Goal: Use online tool/utility: Utilize a website feature to perform a specific function

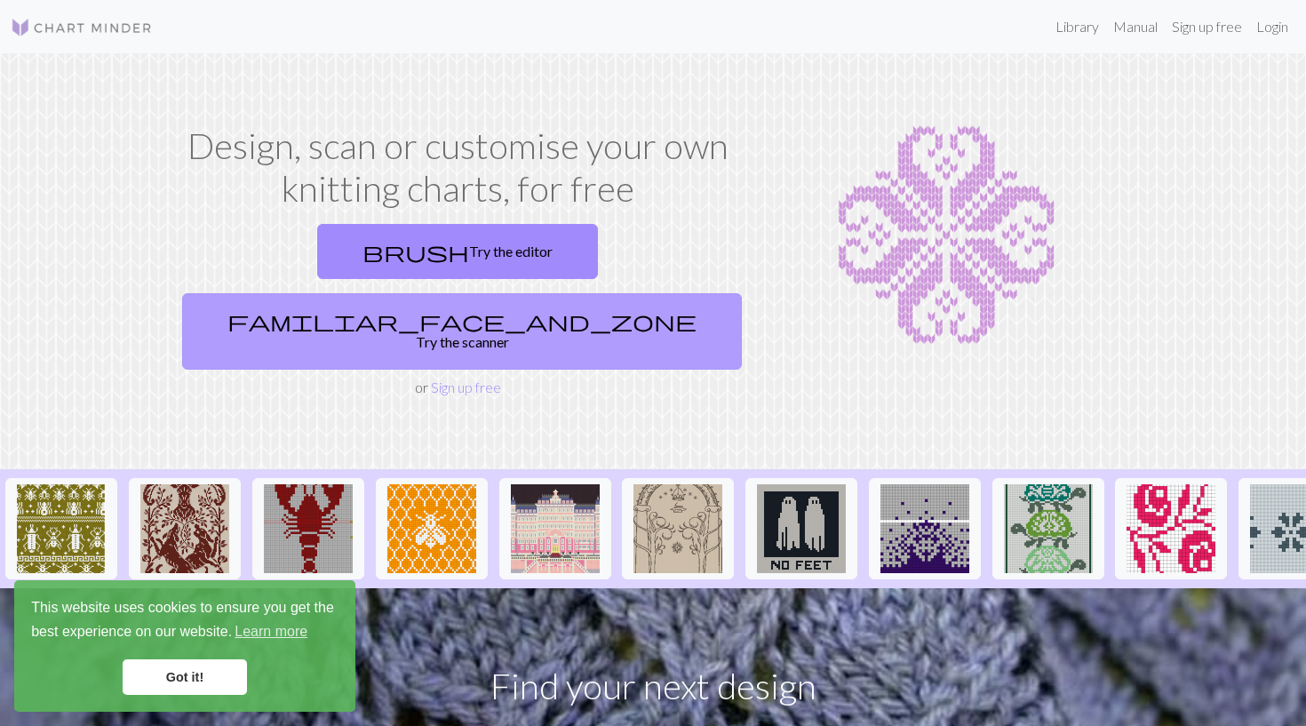
click at [531, 293] on link "familiar_face_and_zone Try the scanner" at bounding box center [462, 331] width 560 height 76
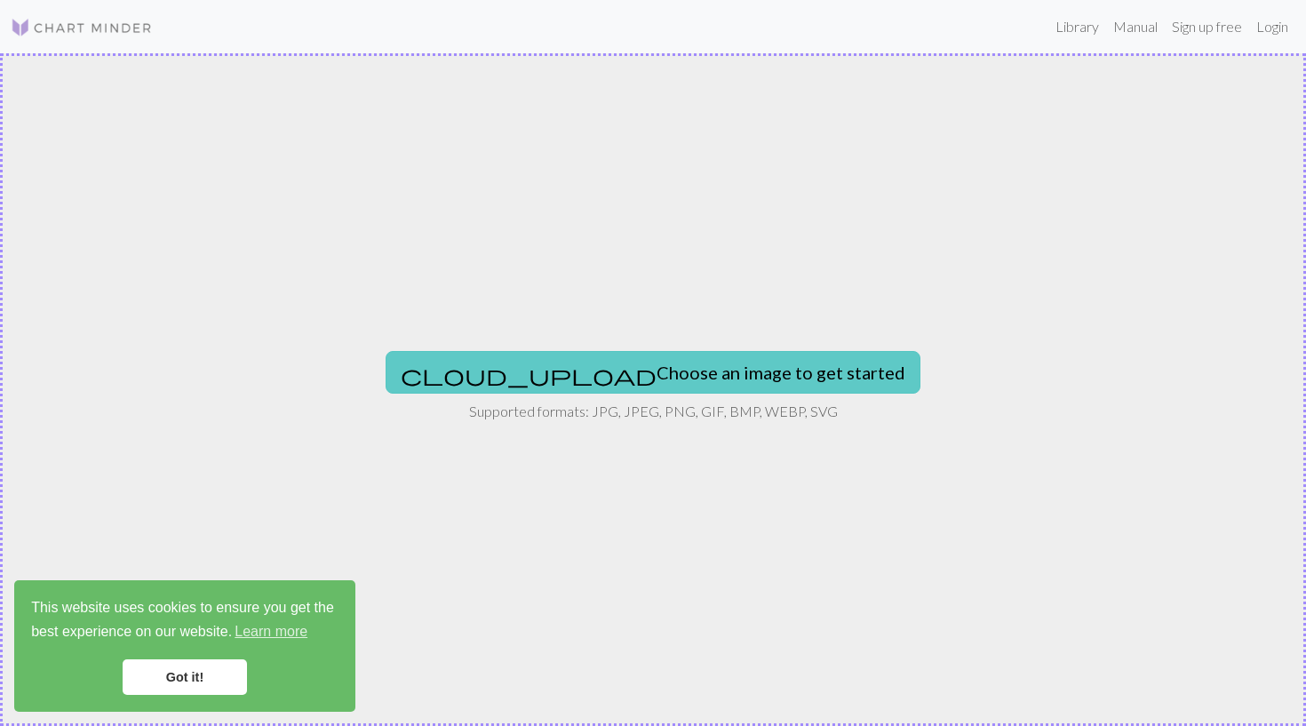
click at [629, 362] on button "cloud_upload Choose an image to get started" at bounding box center [653, 372] width 535 height 43
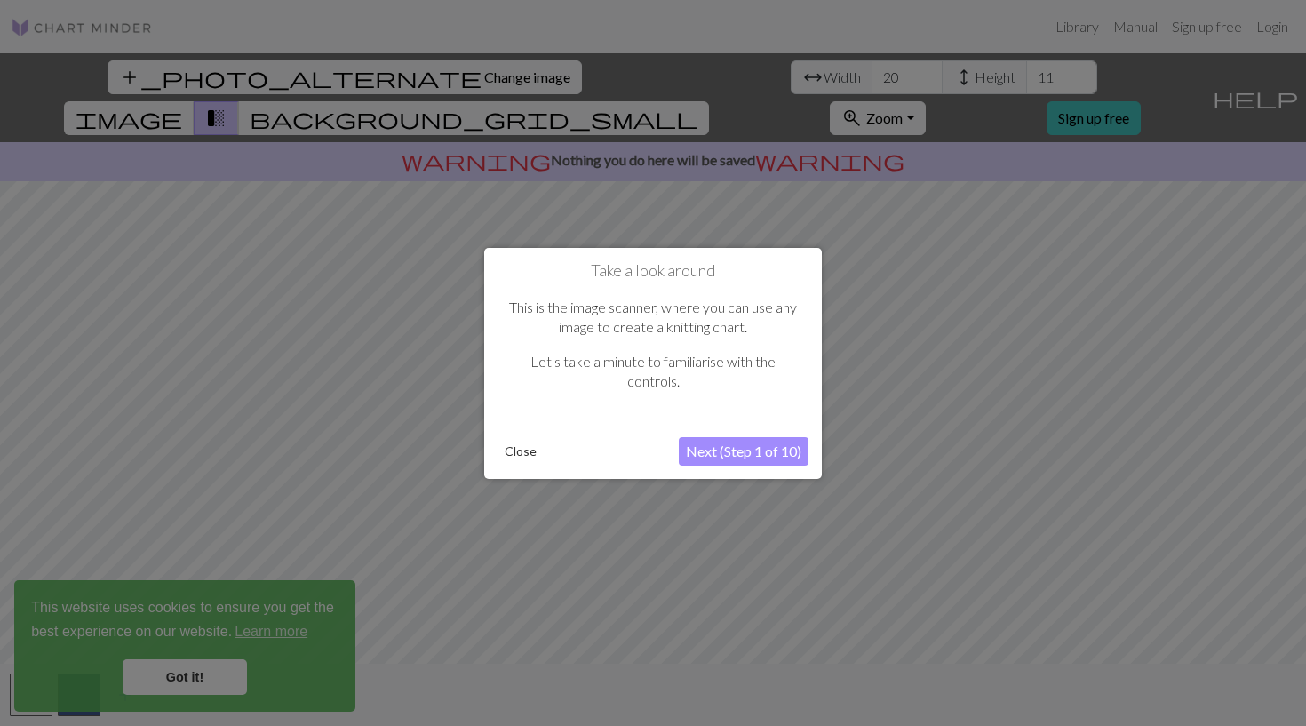
click at [772, 449] on button "Next (Step 1 of 10)" at bounding box center [744, 451] width 130 height 28
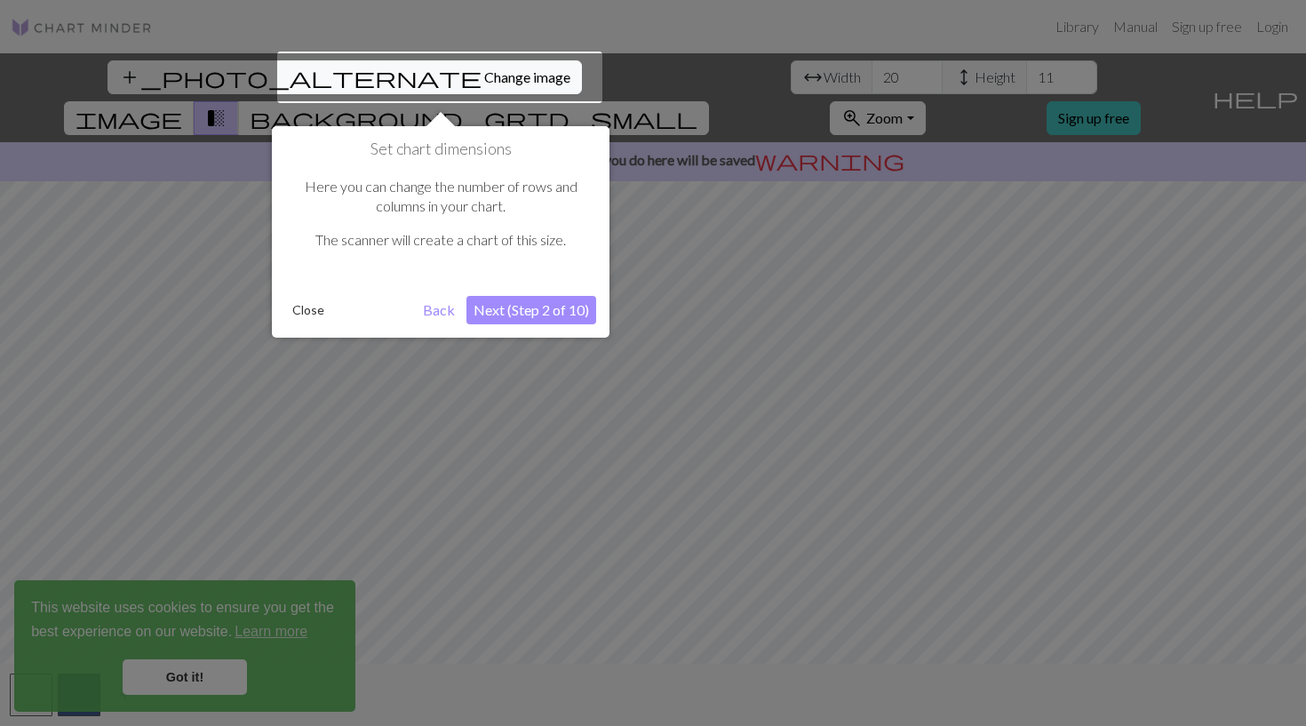
click at [772, 449] on div at bounding box center [653, 363] width 1306 height 726
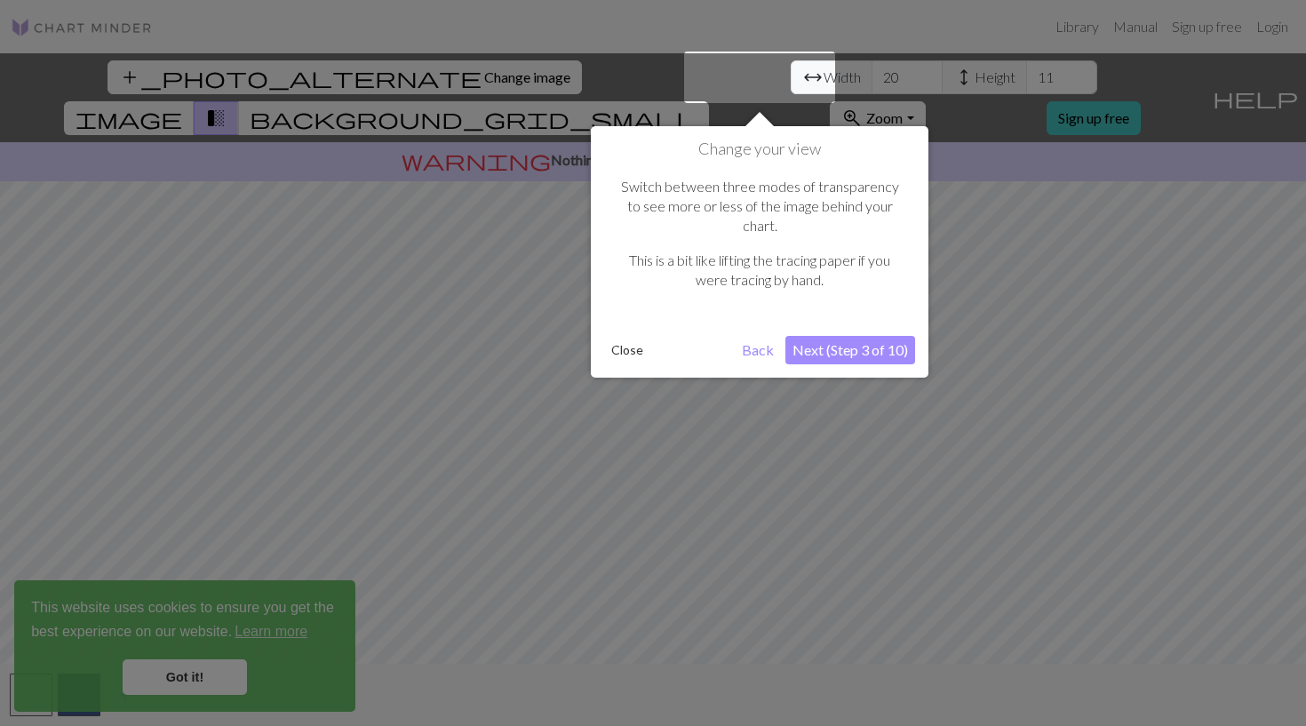
click at [772, 449] on div at bounding box center [653, 363] width 1306 height 726
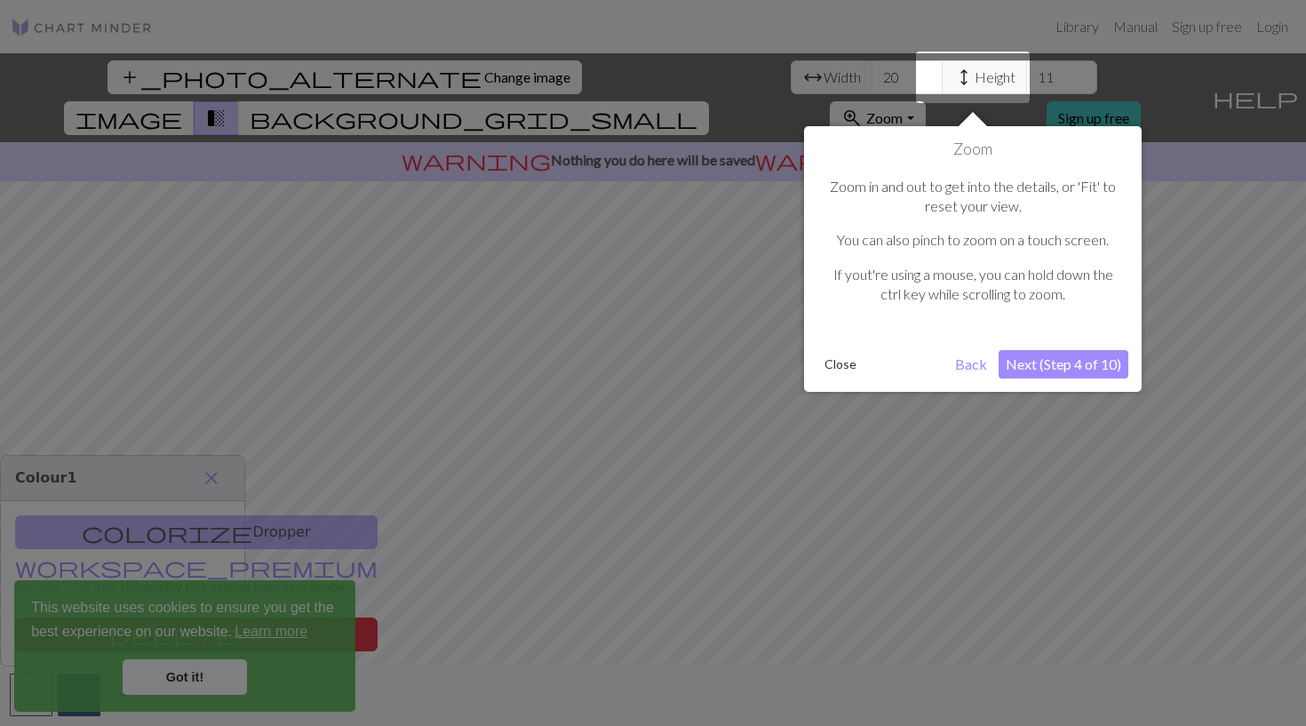
click at [816, 396] on div at bounding box center [653, 363] width 1306 height 726
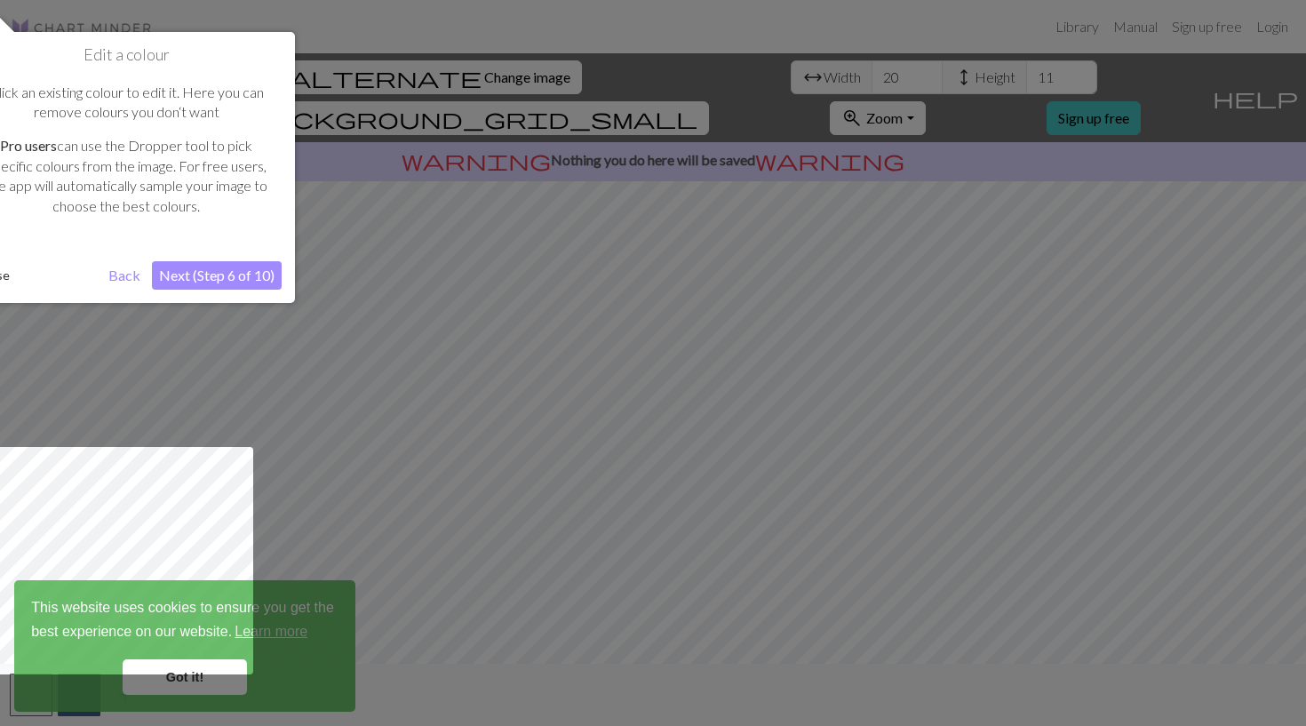
click at [779, 440] on div at bounding box center [653, 363] width 1306 height 726
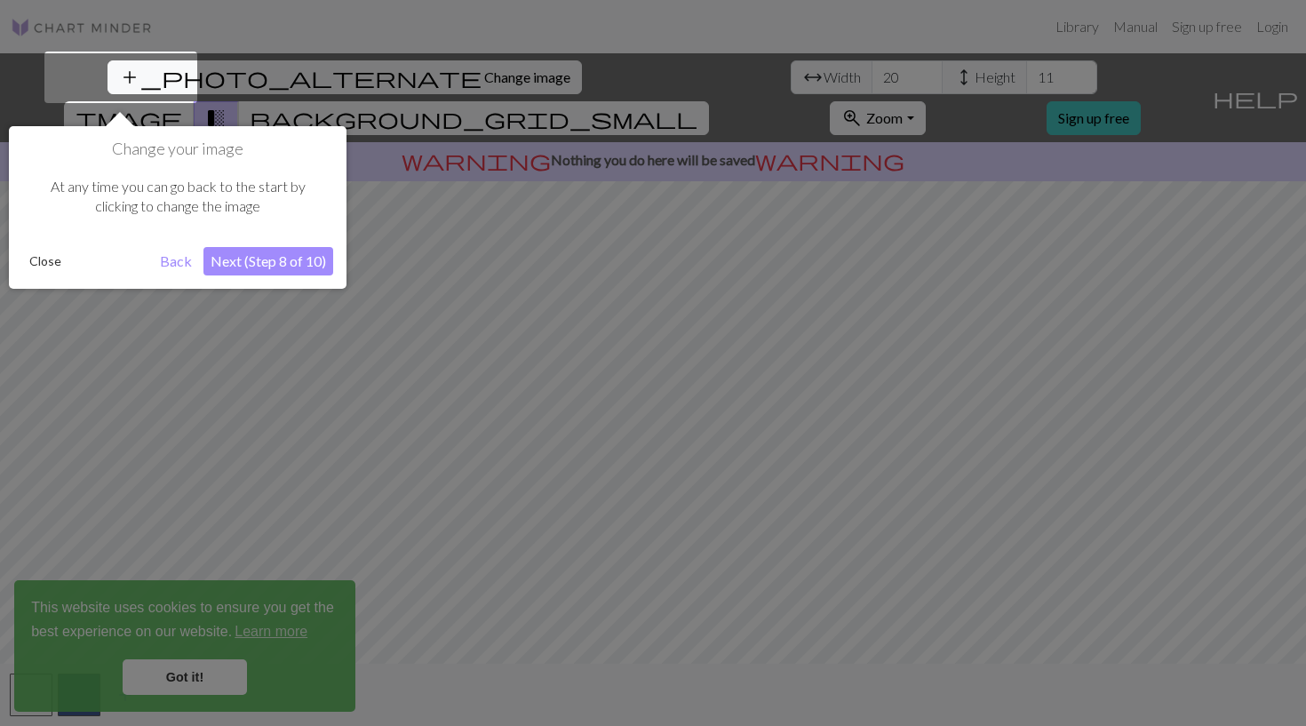
click at [779, 440] on div at bounding box center [653, 363] width 1306 height 726
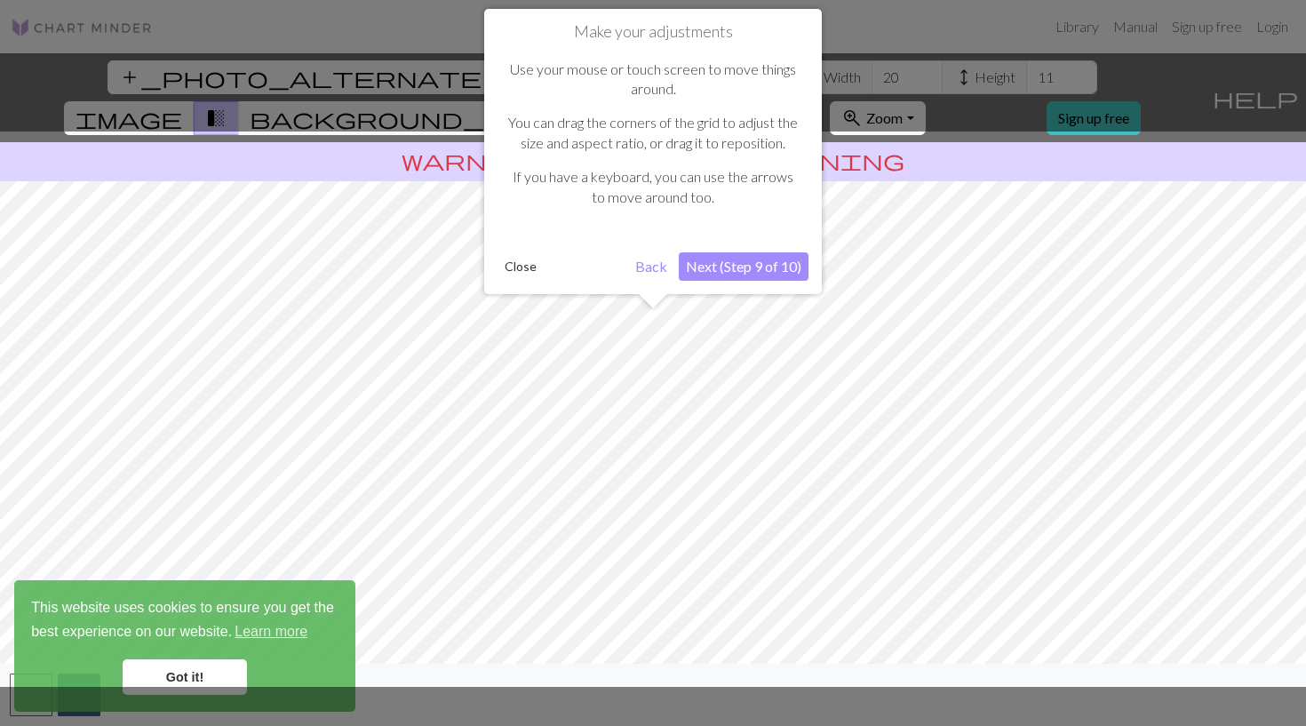
click at [779, 440] on div at bounding box center [653, 408] width 1324 height 555
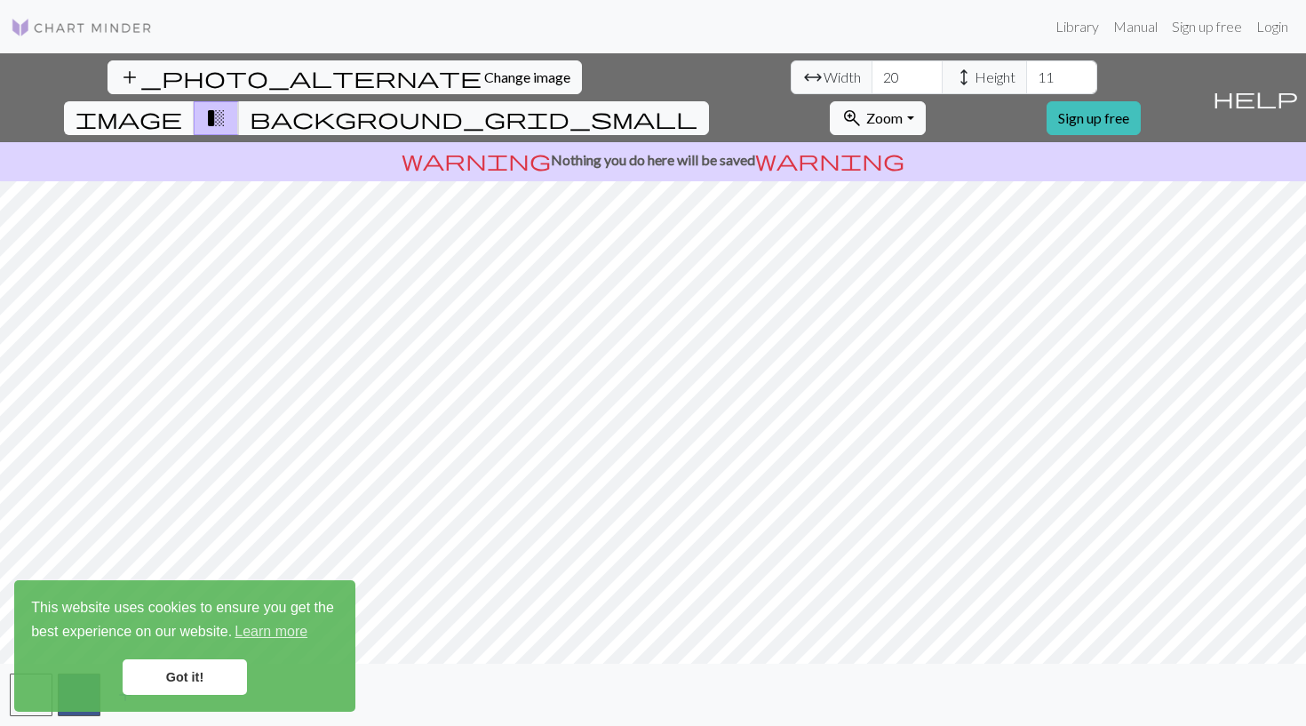
click at [182, 106] on span "image" at bounding box center [129, 118] width 107 height 25
click at [697, 106] on span "background_grid_small" at bounding box center [474, 118] width 448 height 25
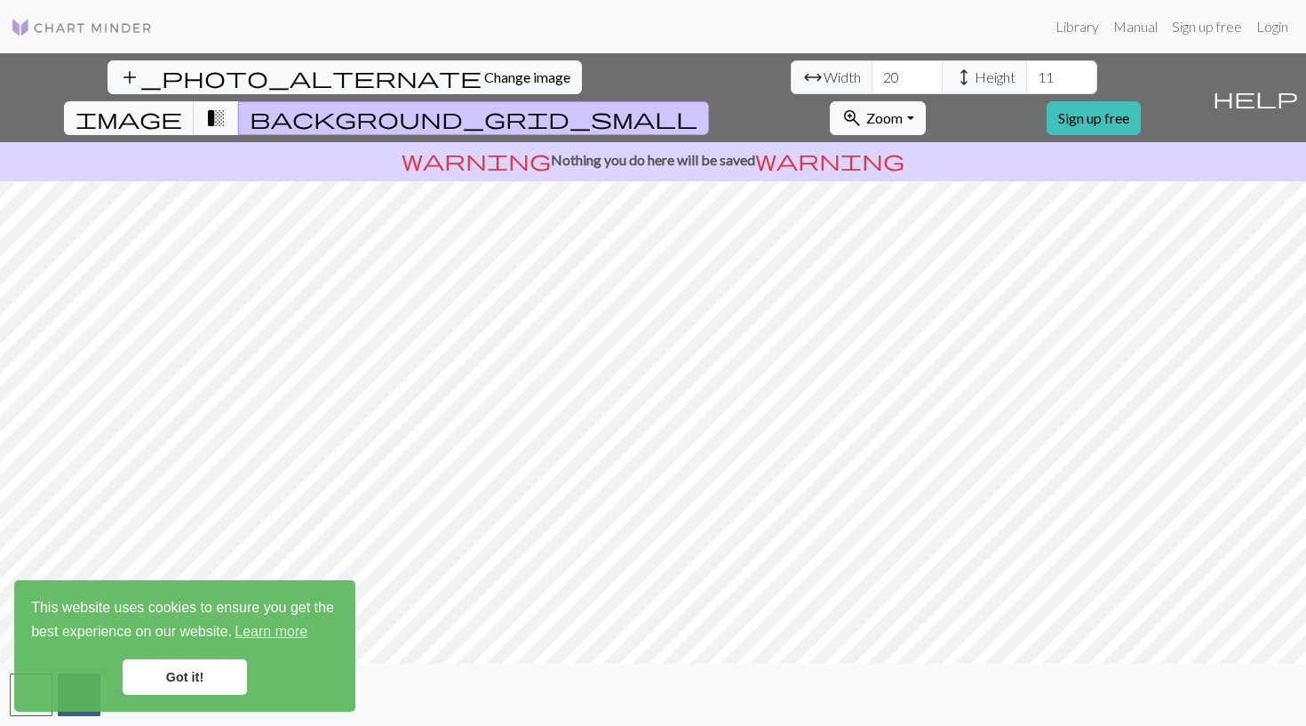
click at [227, 106] on span "transition_fade" at bounding box center [215, 118] width 21 height 25
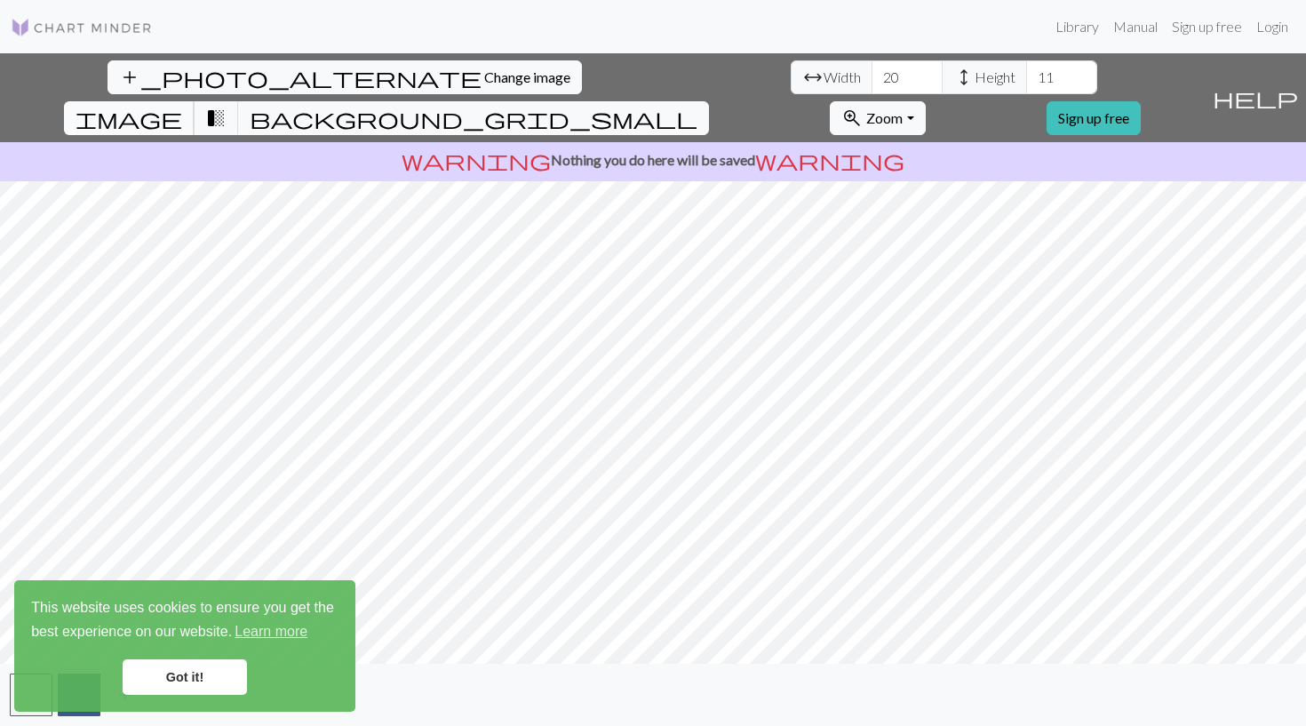
click at [182, 106] on span "image" at bounding box center [129, 118] width 107 height 25
click at [181, 671] on link "Got it!" at bounding box center [185, 677] width 124 height 36
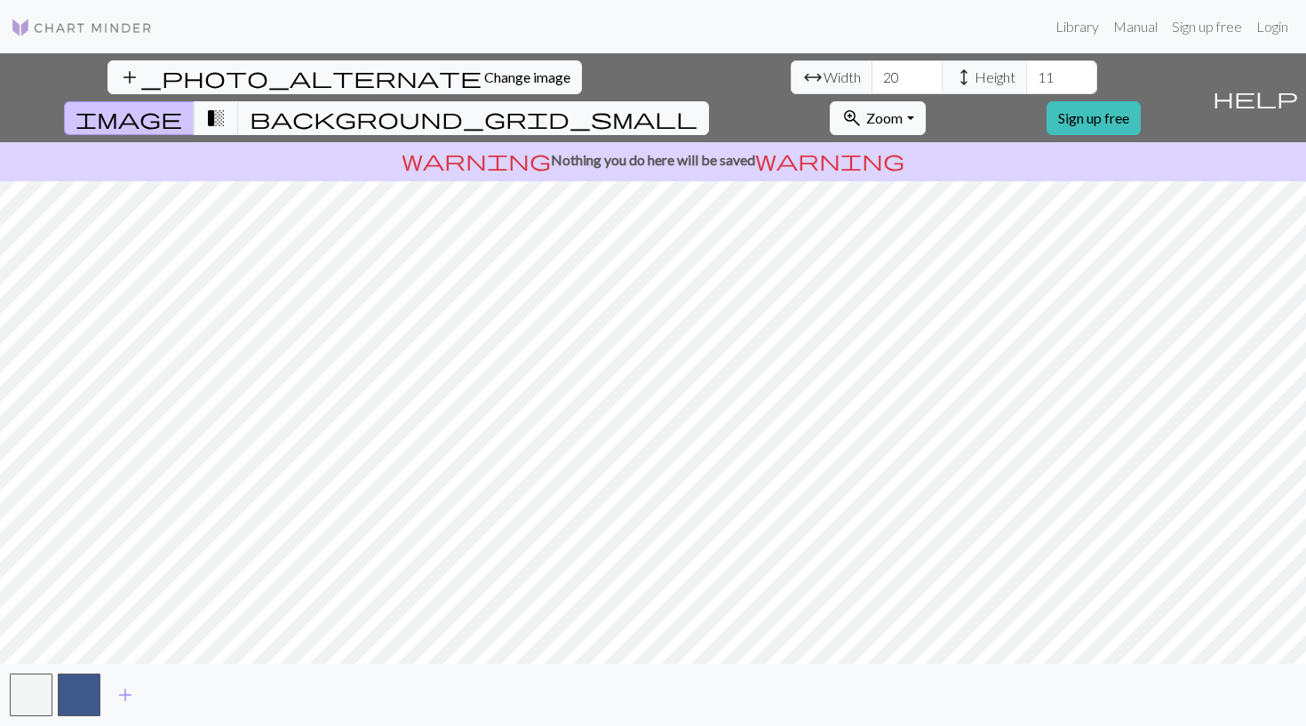
click at [68, 699] on body "This website uses cookies to ensure you get the best experience on our website.…" at bounding box center [653, 363] width 1306 height 726
click at [872, 77] on input "19" at bounding box center [907, 77] width 71 height 34
click at [872, 69] on input "19" at bounding box center [907, 77] width 71 height 34
click at [872, 72] on input "20" at bounding box center [907, 77] width 71 height 34
click at [872, 72] on input "21" at bounding box center [907, 77] width 71 height 34
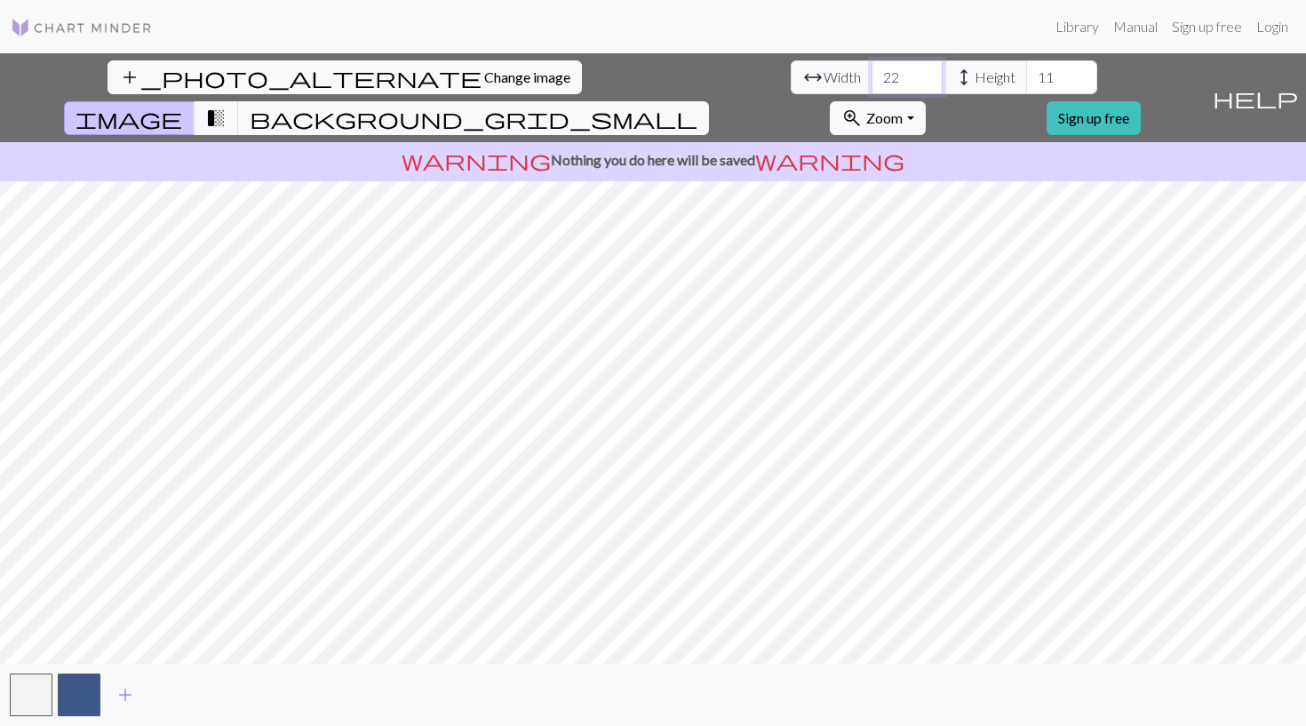
click at [872, 72] on input "22" at bounding box center [907, 77] width 71 height 34
click at [872, 72] on input "23" at bounding box center [907, 77] width 71 height 34
click at [872, 72] on input "24" at bounding box center [907, 77] width 71 height 34
click at [872, 72] on input "25" at bounding box center [907, 77] width 71 height 34
click at [872, 72] on input "26" at bounding box center [907, 77] width 71 height 34
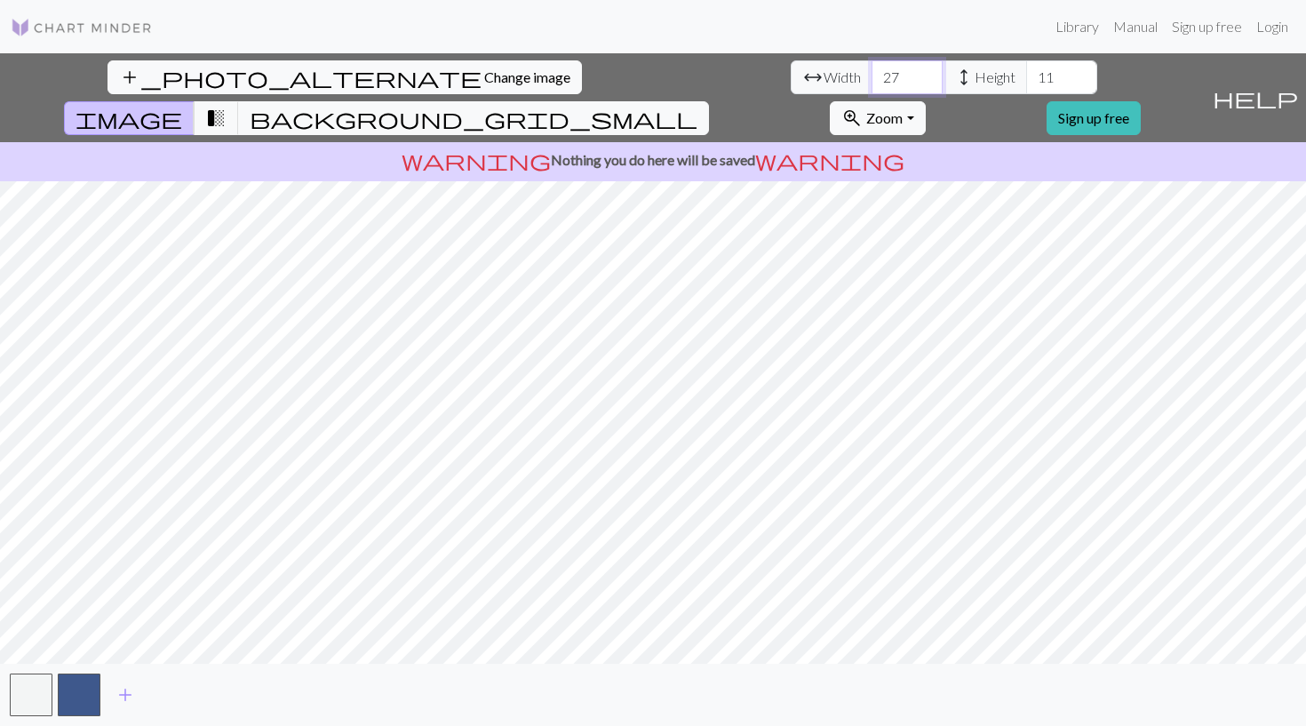
click at [872, 72] on input "27" at bounding box center [907, 77] width 71 height 34
type input "28"
click at [872, 72] on input "28" at bounding box center [907, 77] width 71 height 34
click at [1026, 81] on input "11" at bounding box center [1061, 77] width 71 height 34
click at [1026, 79] on input "1113" at bounding box center [1061, 77] width 71 height 34
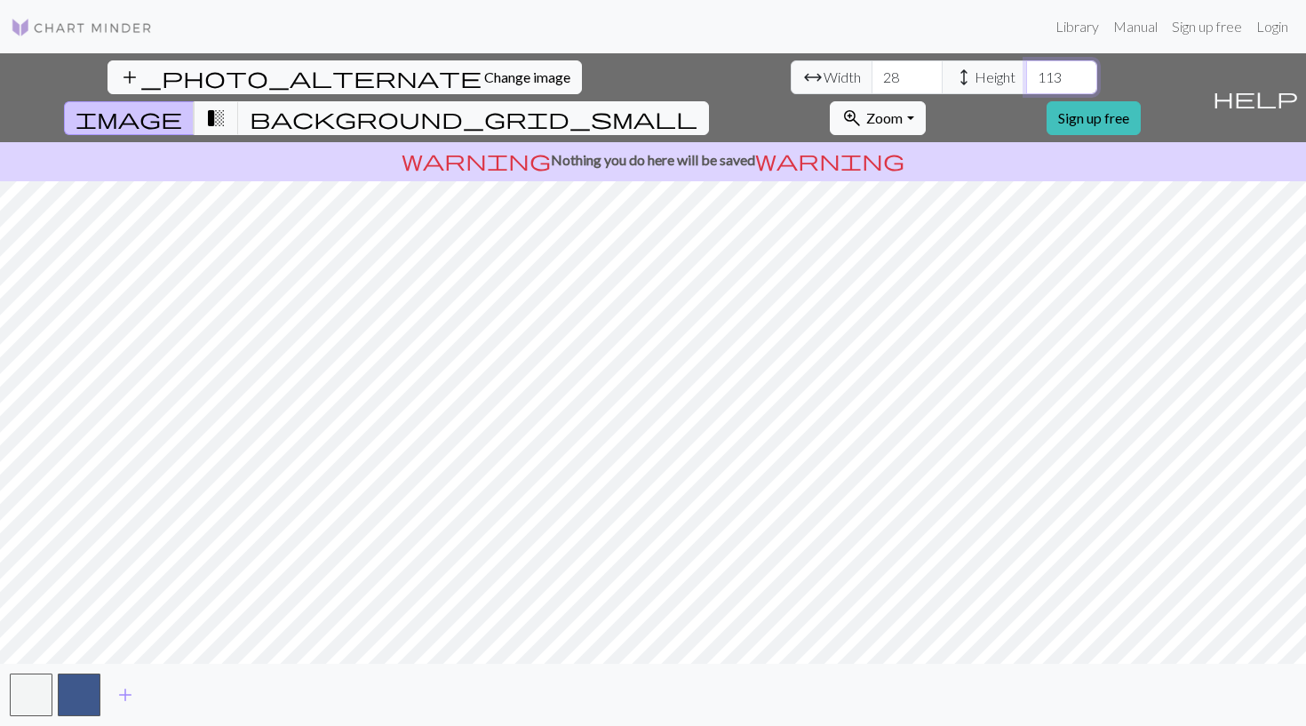
click at [1026, 76] on input "113" at bounding box center [1061, 77] width 71 height 34
type input "13"
click at [75, 690] on button "button" at bounding box center [79, 694] width 43 height 43
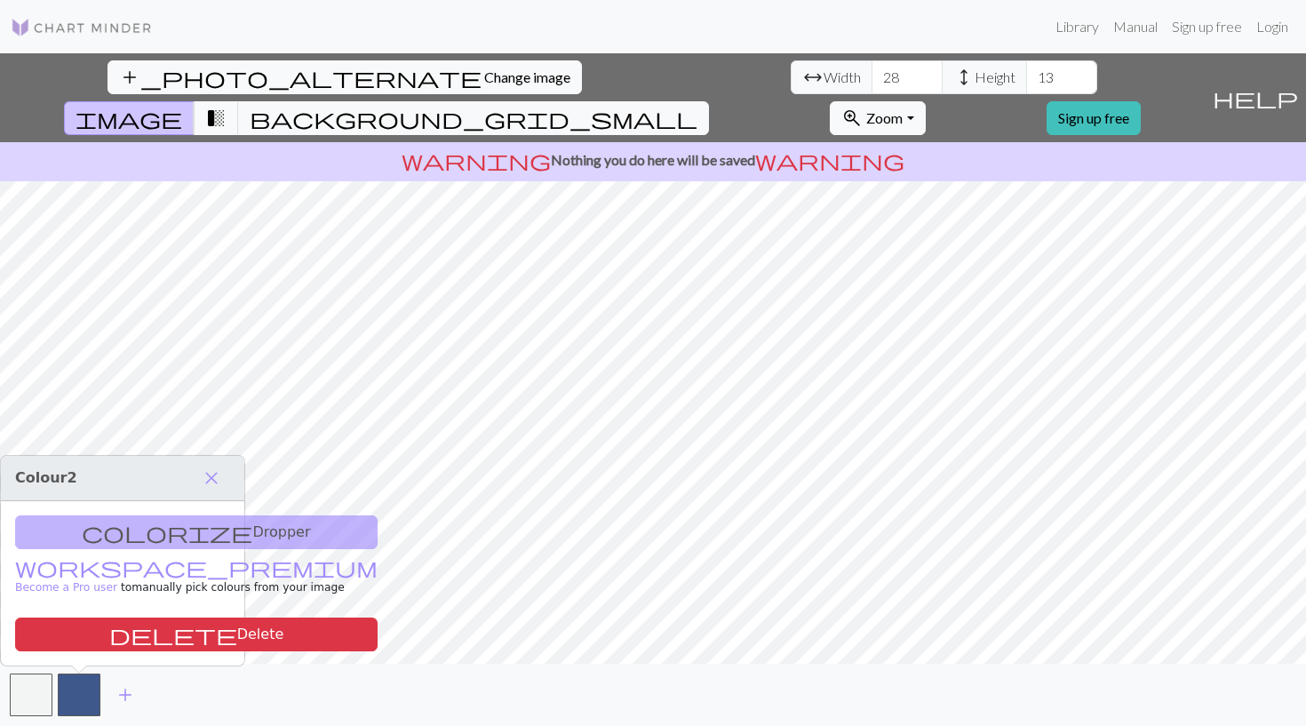
click at [185, 533] on div "colorize Dropper workspace_premium Become a Pro user to manually pick colours f…" at bounding box center [122, 583] width 243 height 164
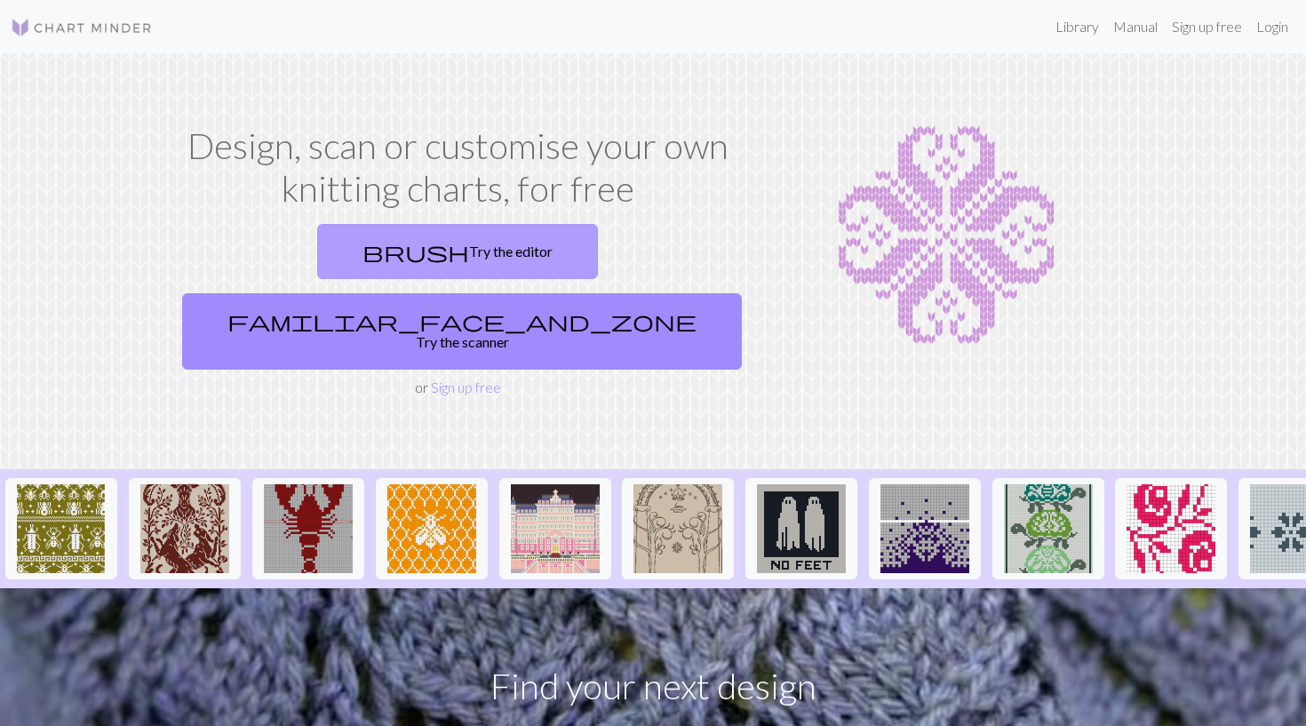
click at [332, 251] on link "brush Try the editor" at bounding box center [457, 251] width 281 height 55
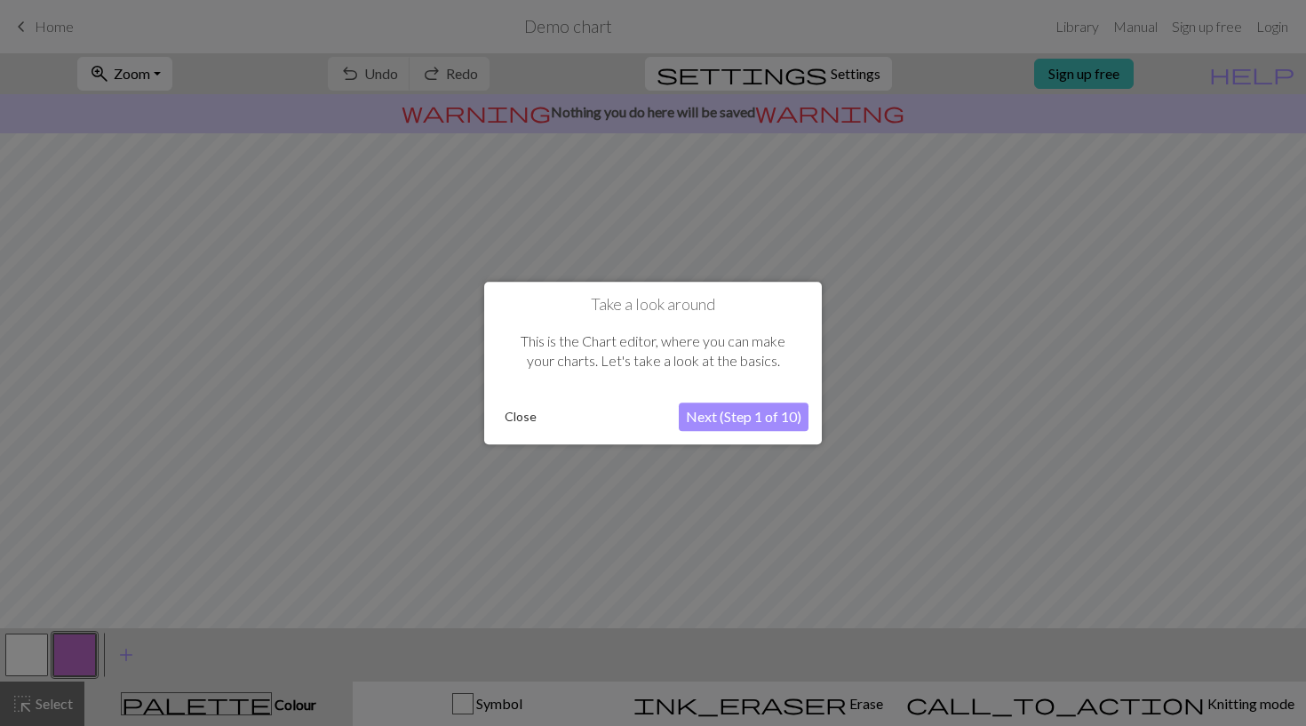
click at [514, 418] on button "Close" at bounding box center [521, 416] width 46 height 27
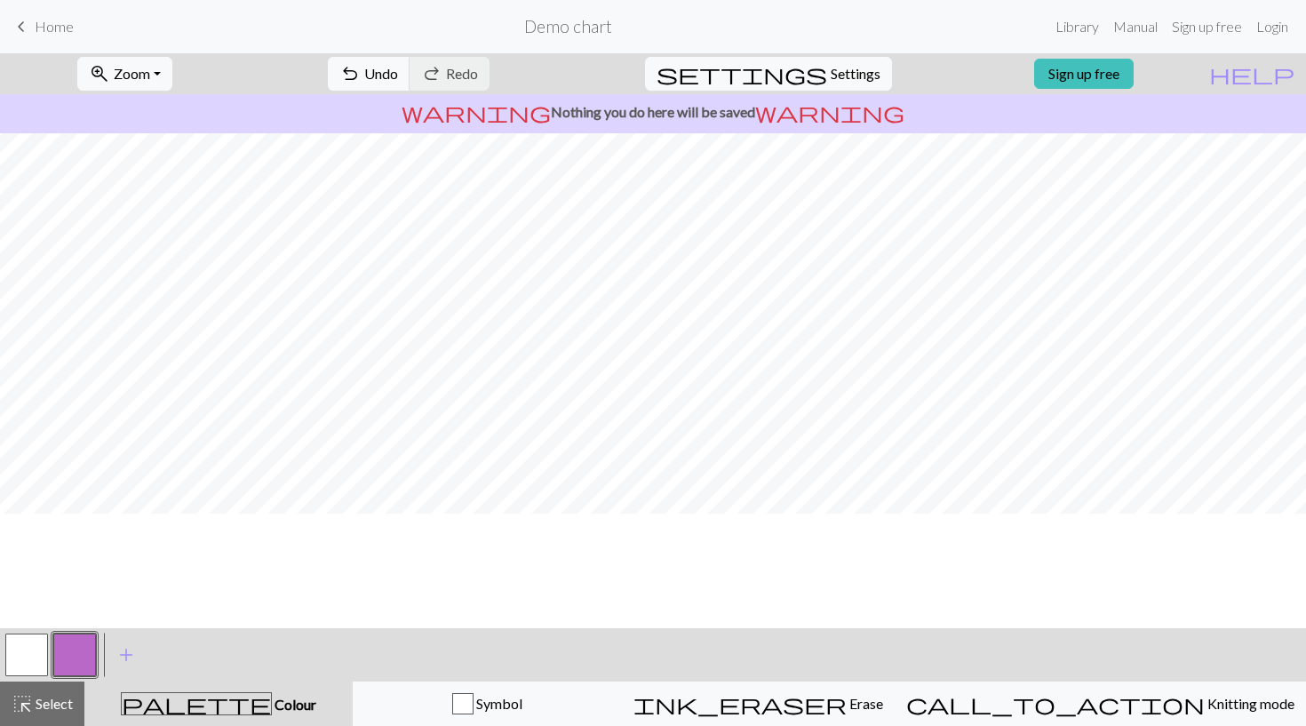
scroll to position [-1, 0]
